Goal: Feedback & Contribution: Submit feedback/report problem

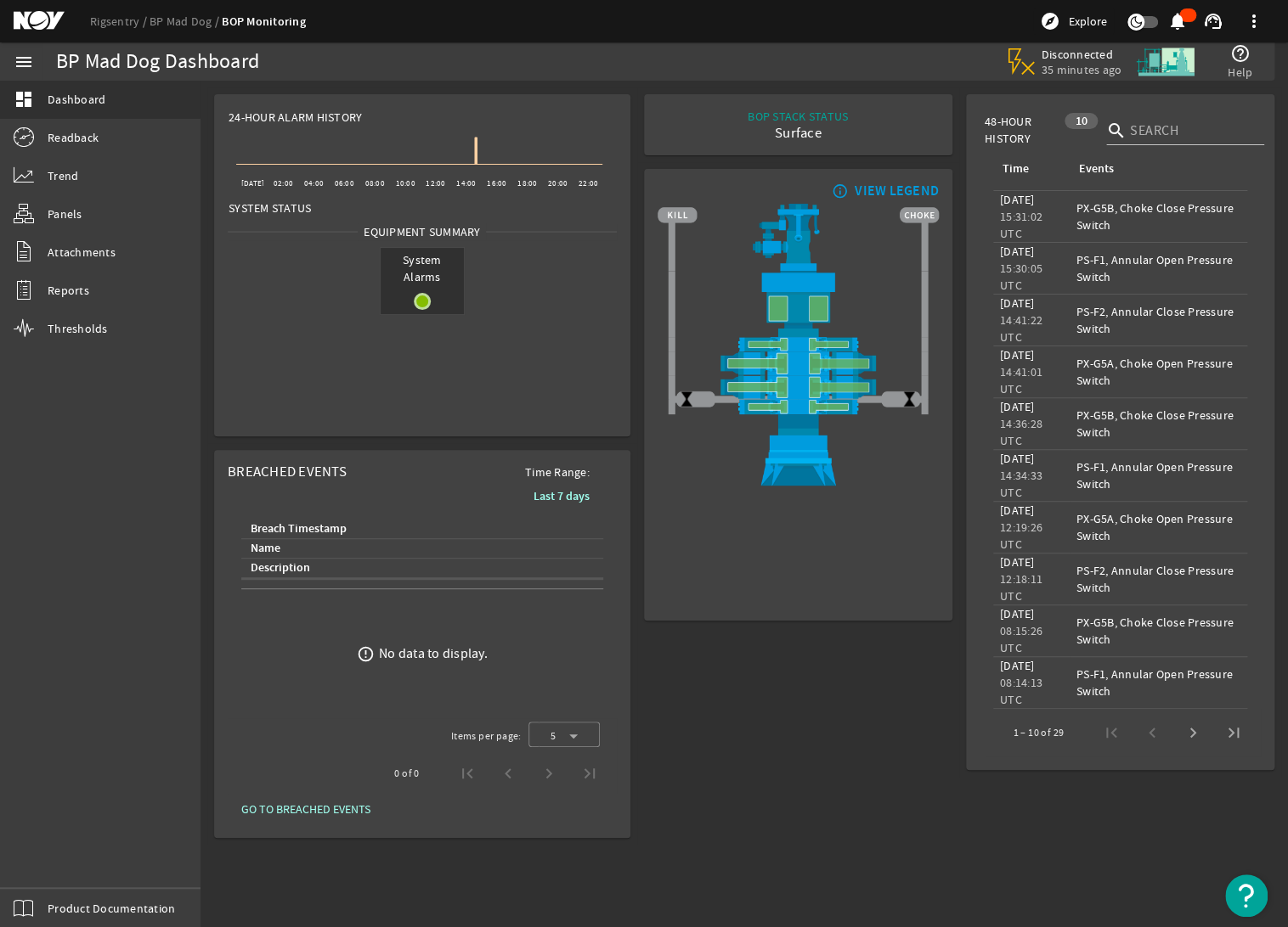
click at [1239, 58] on mat-icon "help_outline" at bounding box center [1240, 54] width 21 height 21
click at [1240, 60] on mat-icon "help_outline" at bounding box center [1240, 54] width 21 height 21
click at [1239, 51] on mat-icon "help_outline" at bounding box center [1240, 54] width 21 height 21
click at [1236, 63] on span "Help" at bounding box center [1239, 72] width 24 height 17
click at [1215, 22] on mat-icon "support_agent" at bounding box center [1213, 22] width 21 height 21
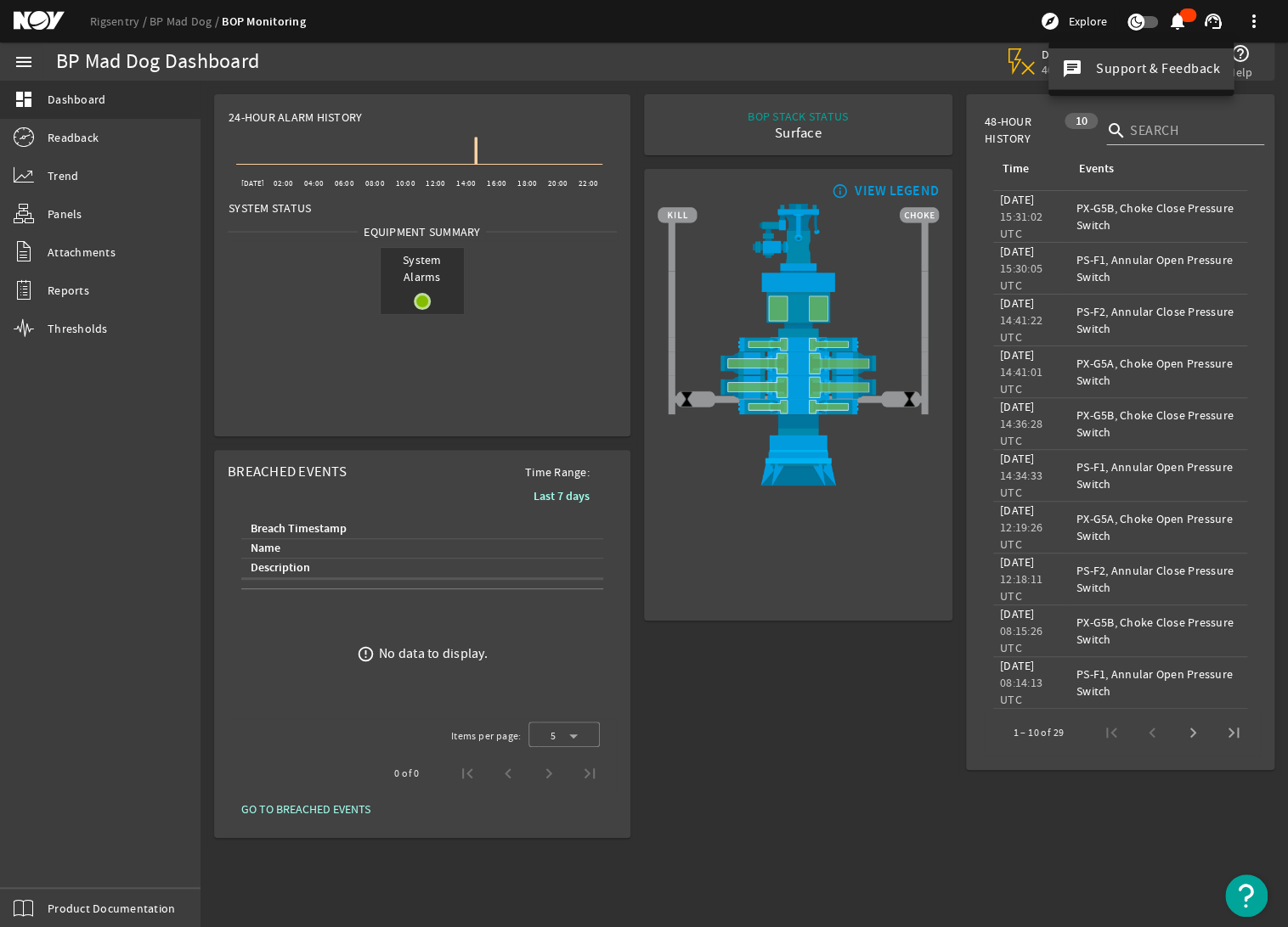
click at [1155, 63] on span "Support & Feedback" at bounding box center [1157, 69] width 124 height 17
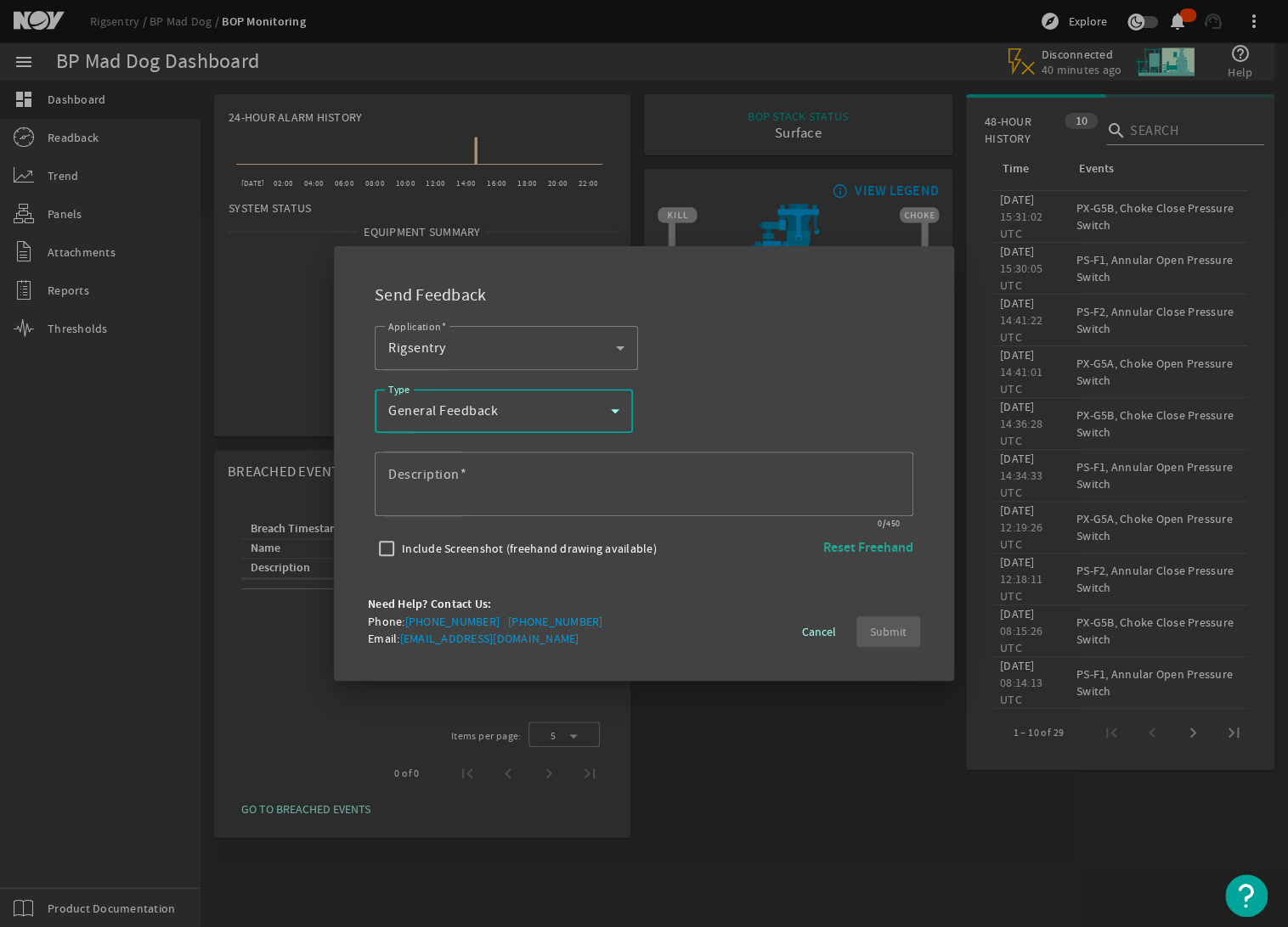
click at [613, 411] on icon at bounding box center [615, 411] width 9 height 4
click at [620, 350] on div at bounding box center [644, 463] width 1288 height 927
click at [620, 350] on icon at bounding box center [620, 349] width 21 height 21
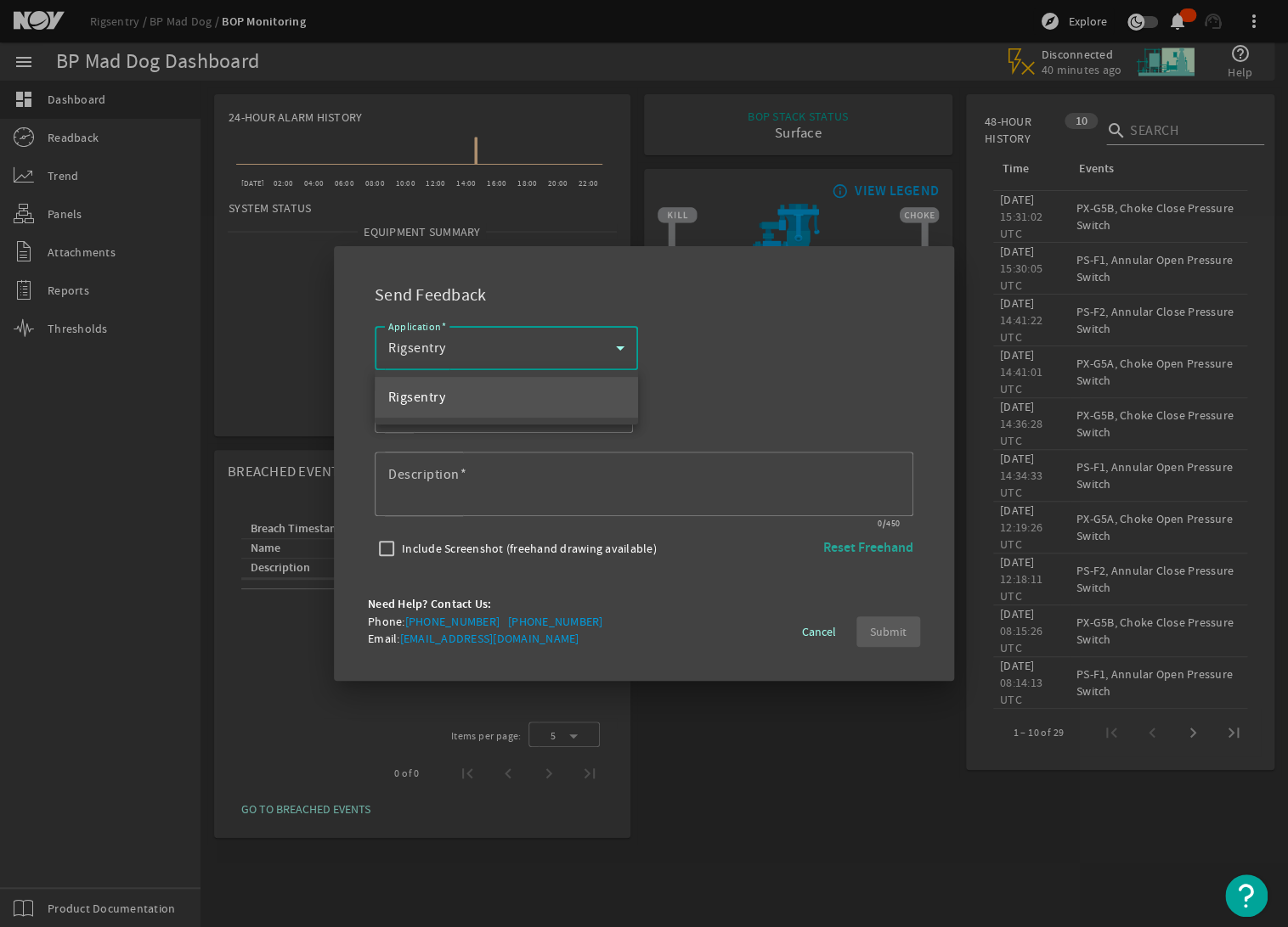
click at [669, 362] on div at bounding box center [644, 463] width 1288 height 927
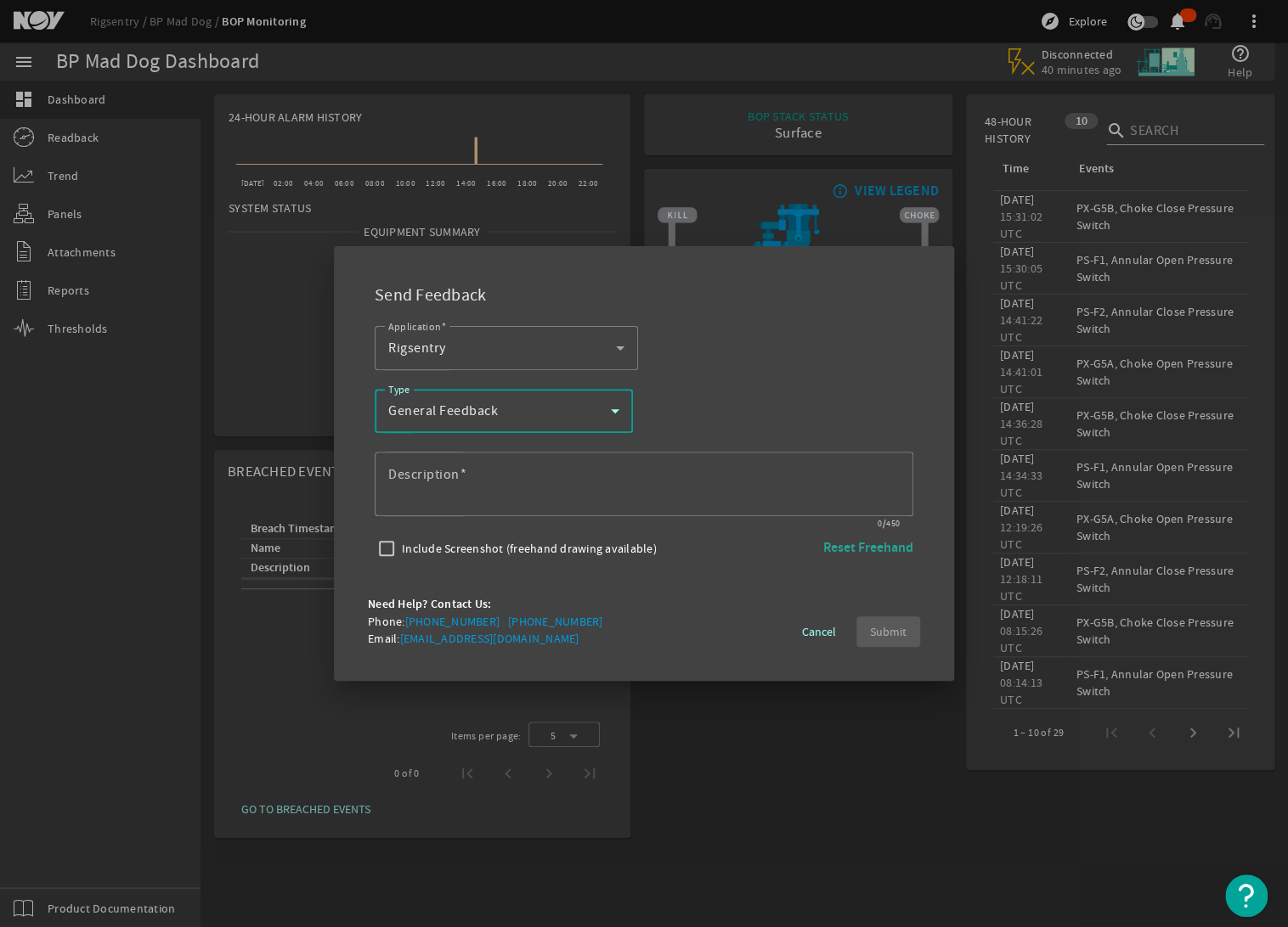
click at [611, 412] on icon at bounding box center [615, 411] width 21 height 21
click at [545, 498] on mat-option "Report an Error" at bounding box center [504, 500] width 258 height 41
click at [577, 484] on textarea "Description" at bounding box center [644, 484] width 512 height 41
click at [590, 493] on textarea "Description" at bounding box center [644, 484] width 512 height 41
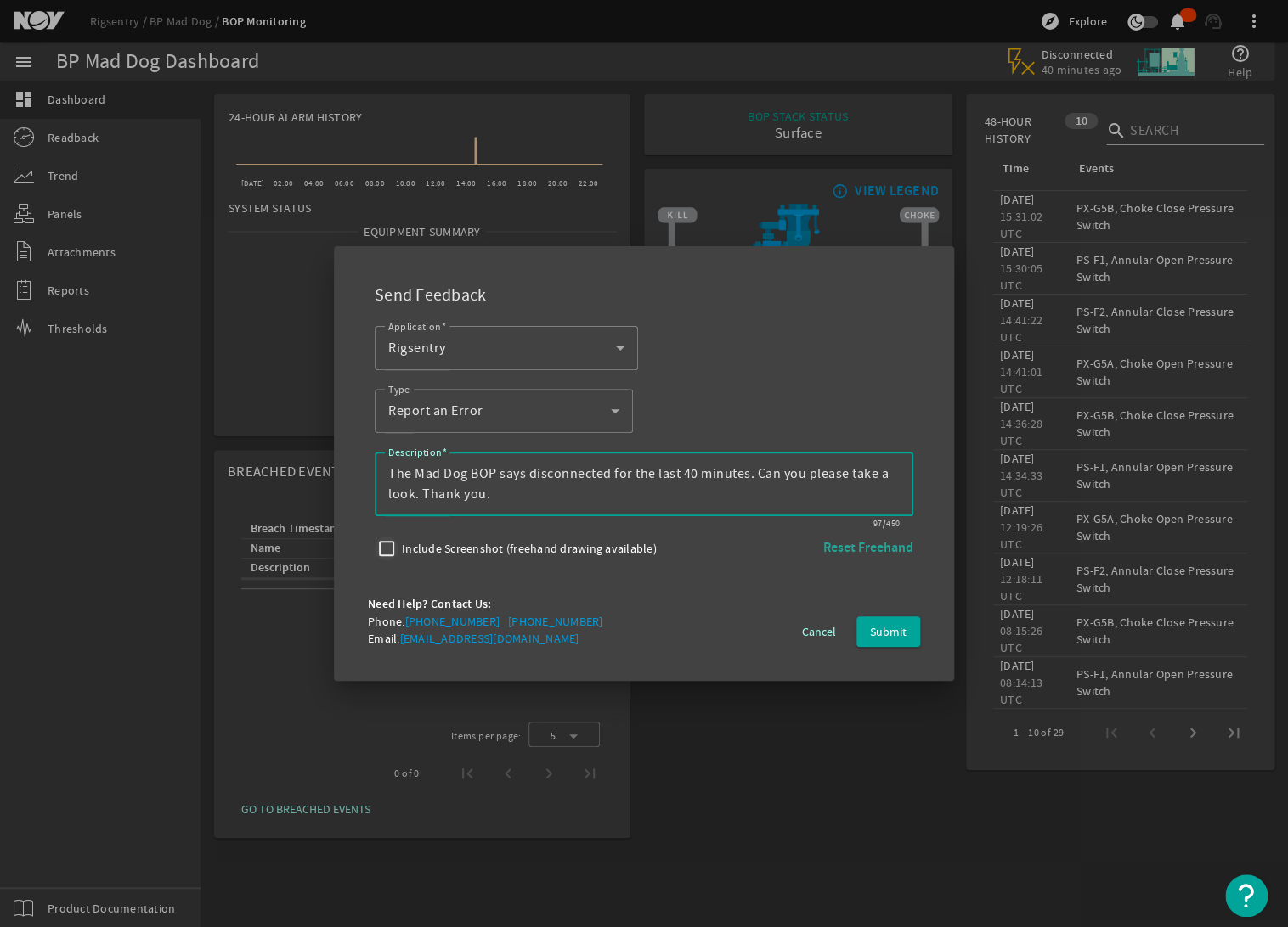
type textarea "The Mad Dog BOP says disconnected for the last 40 minutes. Can you please take …"
click at [386, 550] on input "Include Screenshot (freehand drawing available)" at bounding box center [386, 548] width 23 height 23
checkbox input "true"
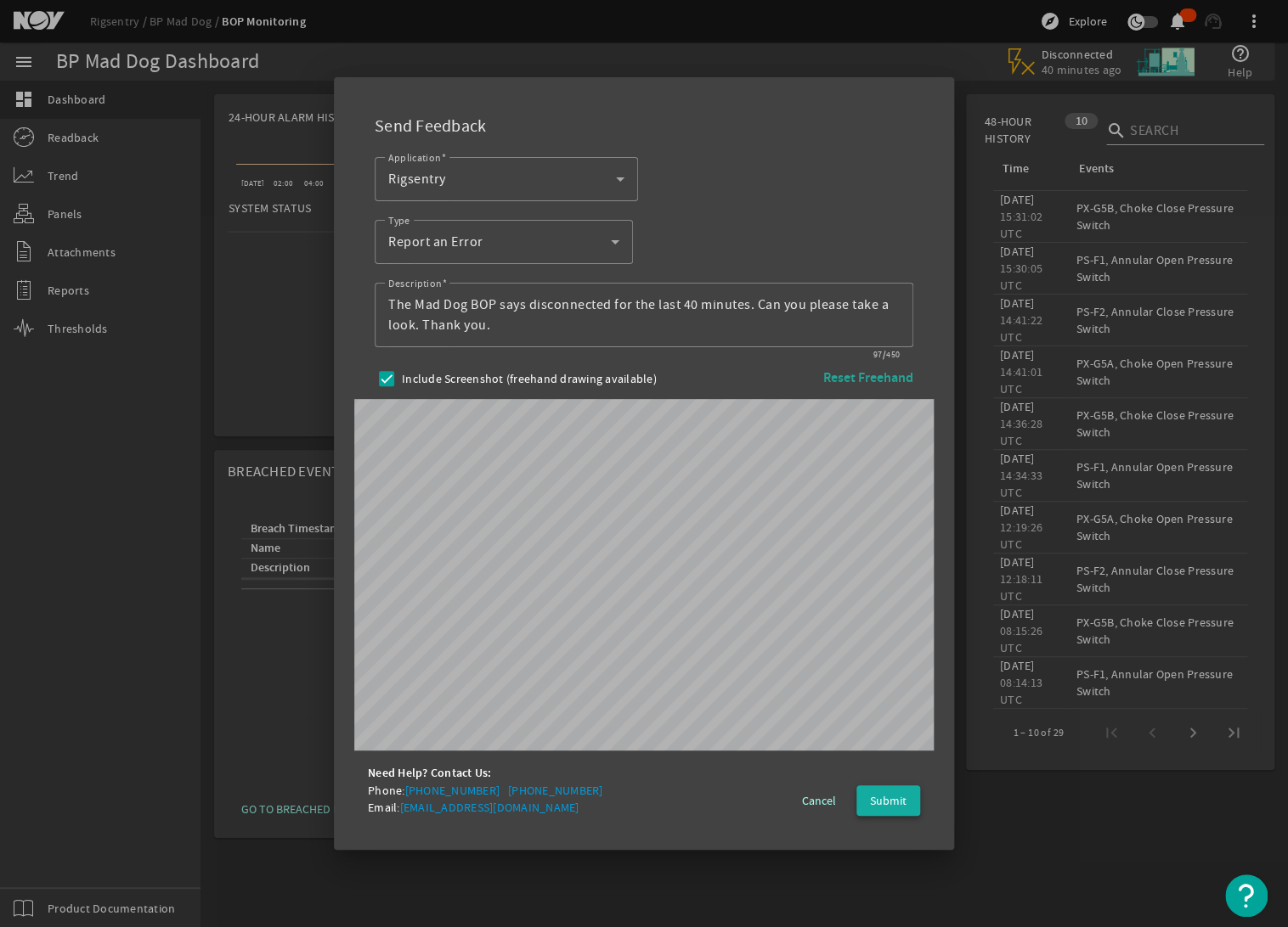
click at [893, 796] on span "Submit" at bounding box center [888, 801] width 36 height 17
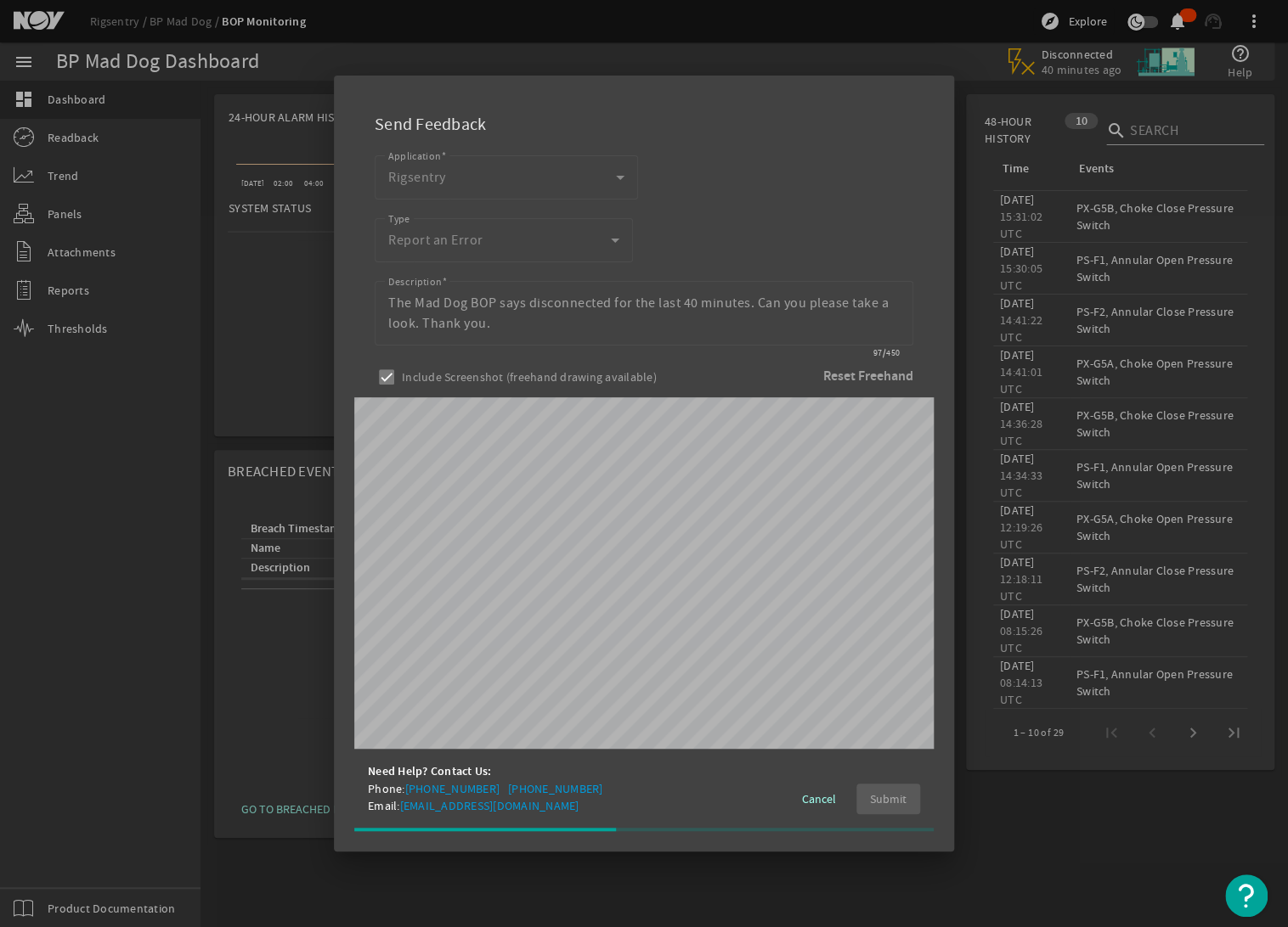
scroll to position [0, 18]
